Goal: Task Accomplishment & Management: Complete application form

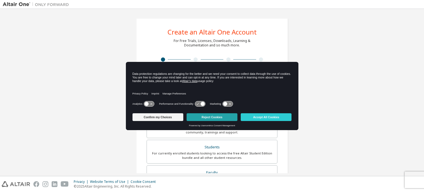
click at [218, 115] on button "Reject Cookies" at bounding box center [211, 117] width 51 height 8
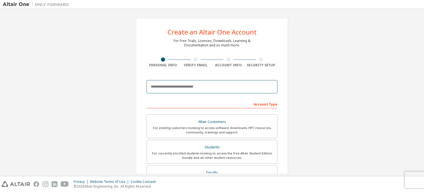
click at [178, 90] on input "email" at bounding box center [211, 86] width 131 height 13
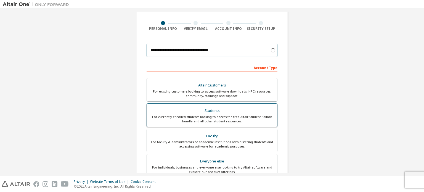
type input "**********"
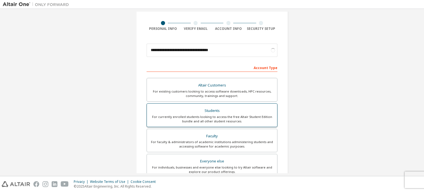
click at [181, 125] on label "Students For currently enrolled students looking to access the free Altair Stud…" at bounding box center [211, 115] width 131 height 24
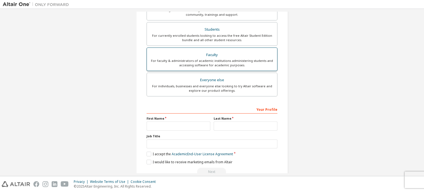
scroll to position [129, 0]
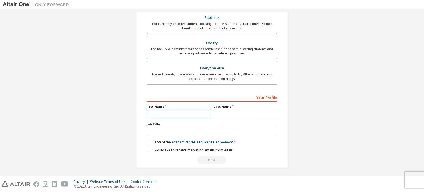
click at [159, 114] on input "text" at bounding box center [178, 113] width 64 height 9
type input "********"
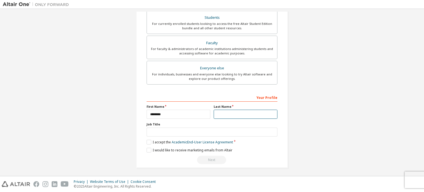
click at [223, 114] on input "text" at bounding box center [245, 113] width 64 height 9
type input "********"
click at [148, 141] on label "I accept the Academic End-User License Agreement" at bounding box center [189, 142] width 86 height 5
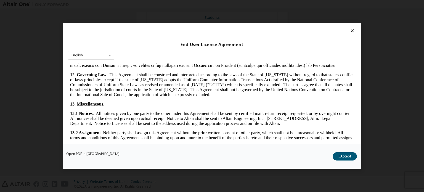
scroll to position [926, 0]
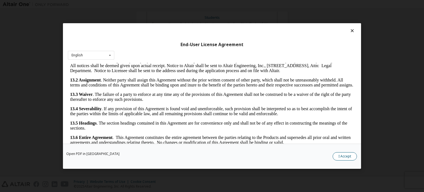
click at [347, 157] on button "I Accept" at bounding box center [344, 156] width 24 height 8
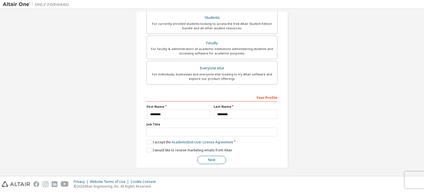
click at [213, 156] on button "Next" at bounding box center [211, 160] width 29 height 8
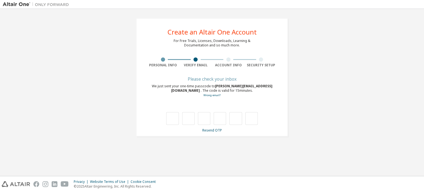
scroll to position [0, 0]
type input "*"
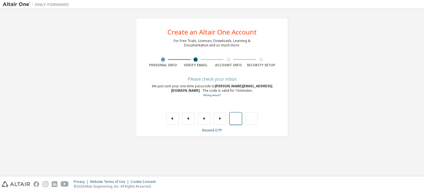
type input "*"
